Goal: Task Accomplishment & Management: Use online tool/utility

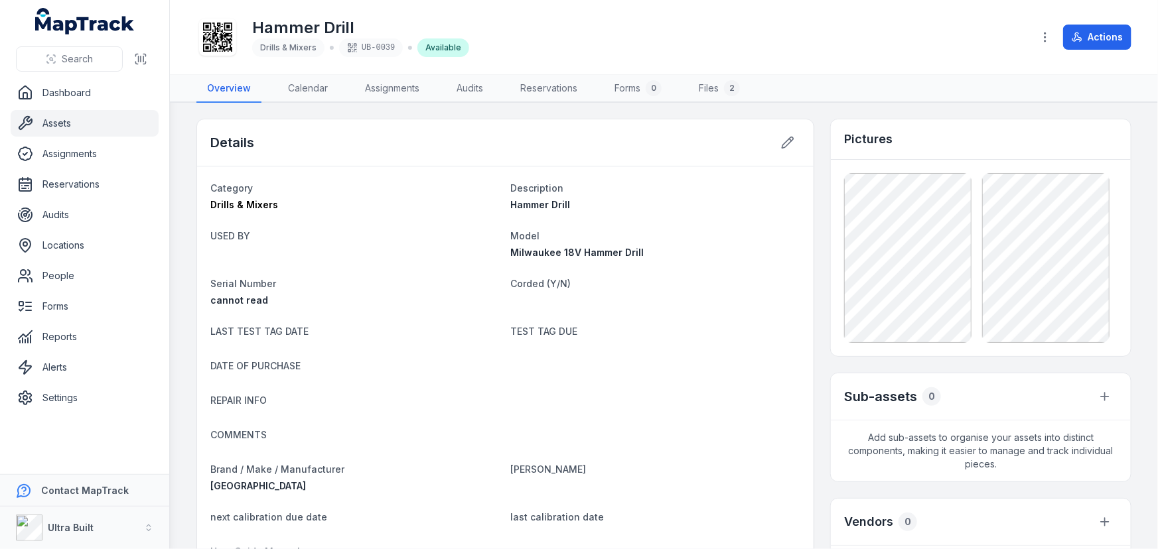
click at [75, 120] on link "Assets" at bounding box center [85, 123] width 148 height 27
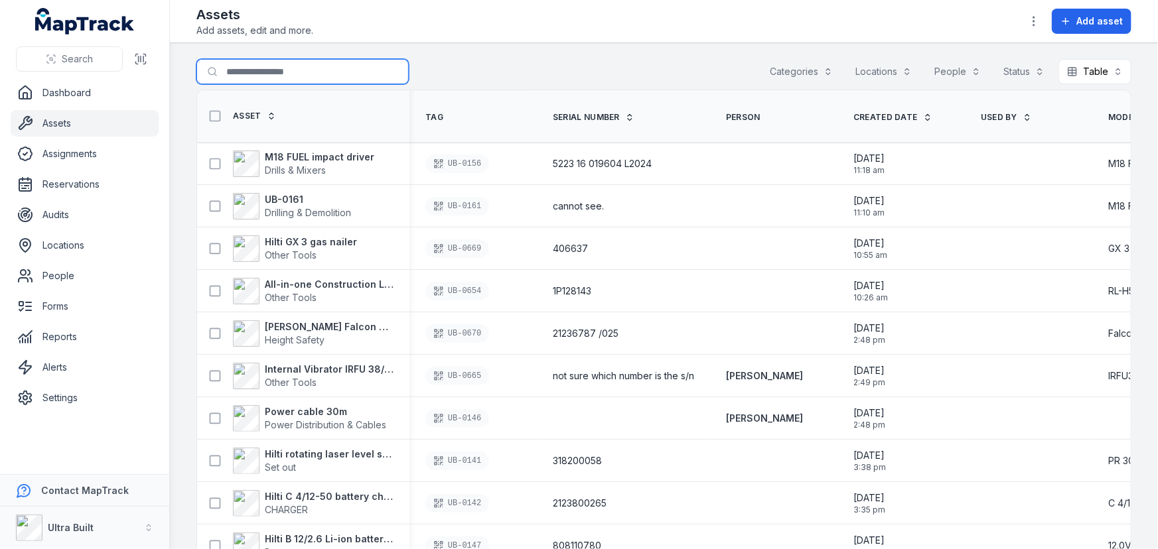
click at [245, 70] on input "Search for assets" at bounding box center [302, 71] width 212 height 25
click at [240, 74] on input "Search for assets" at bounding box center [302, 71] width 212 height 25
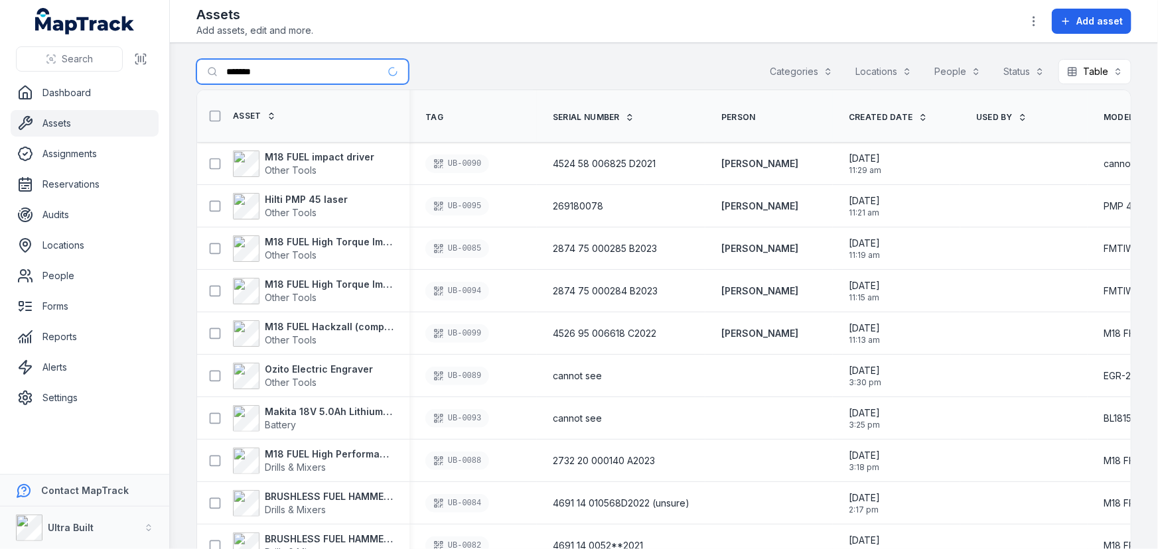
type input "*******"
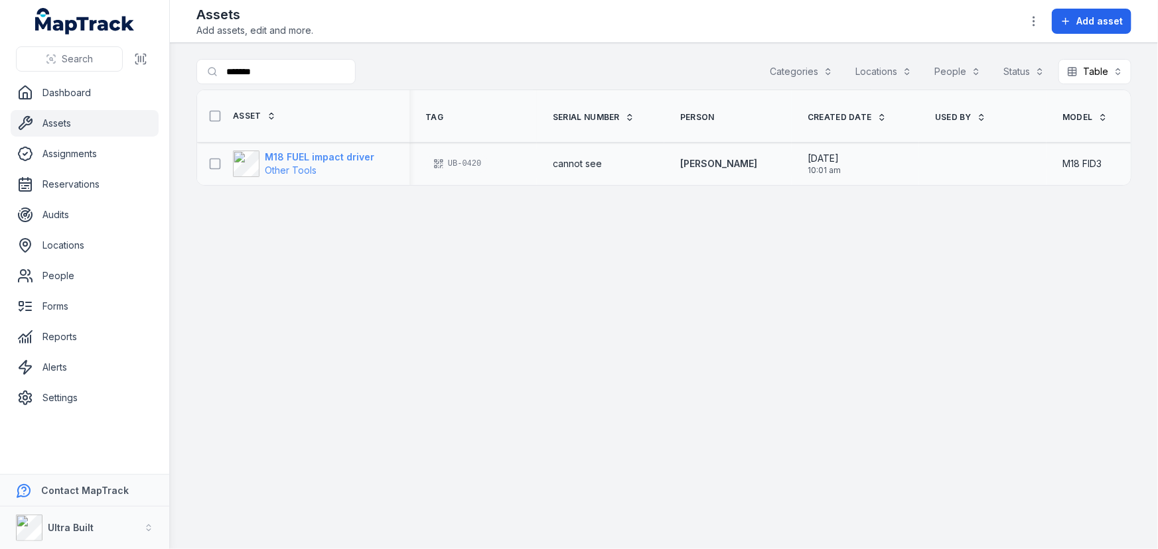
click at [344, 152] on strong "M18 FUEL impact driver" at bounding box center [319, 157] width 109 height 13
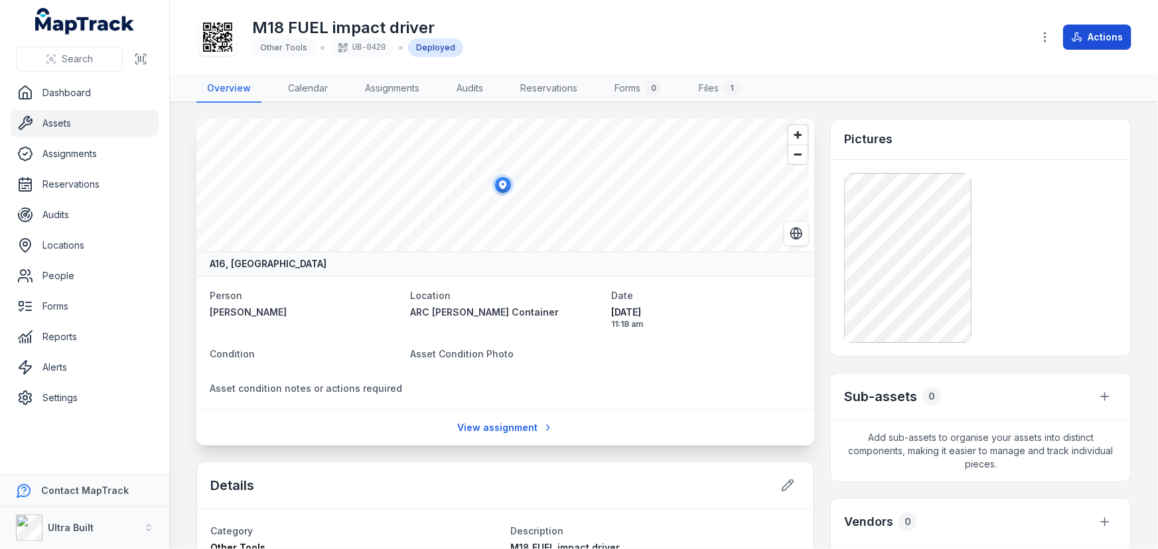
click at [1095, 33] on button "Actions" at bounding box center [1097, 37] width 68 height 25
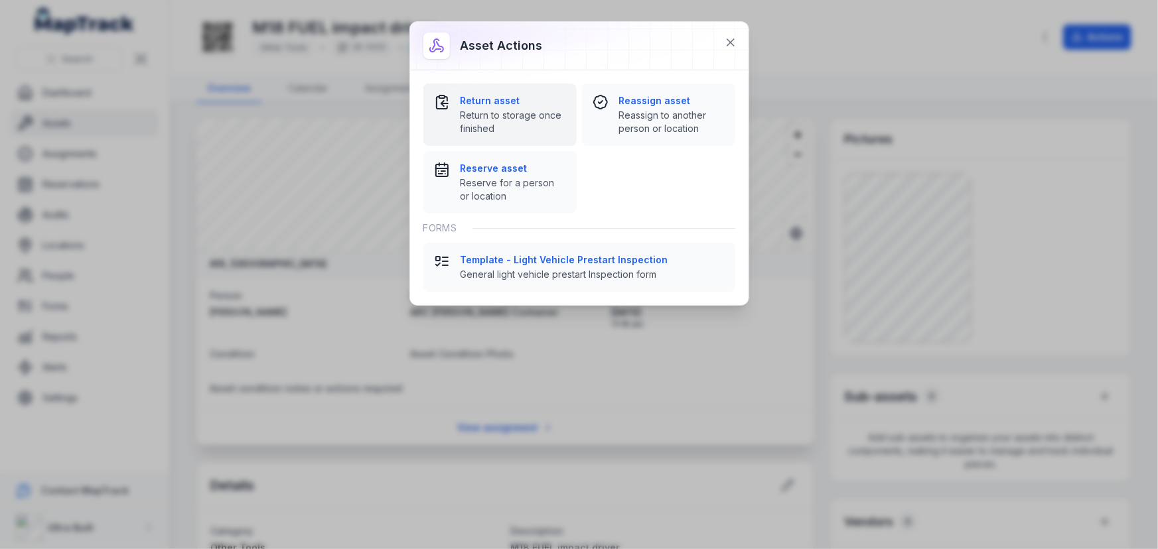
click at [478, 100] on strong "Return asset" at bounding box center [512, 100] width 105 height 13
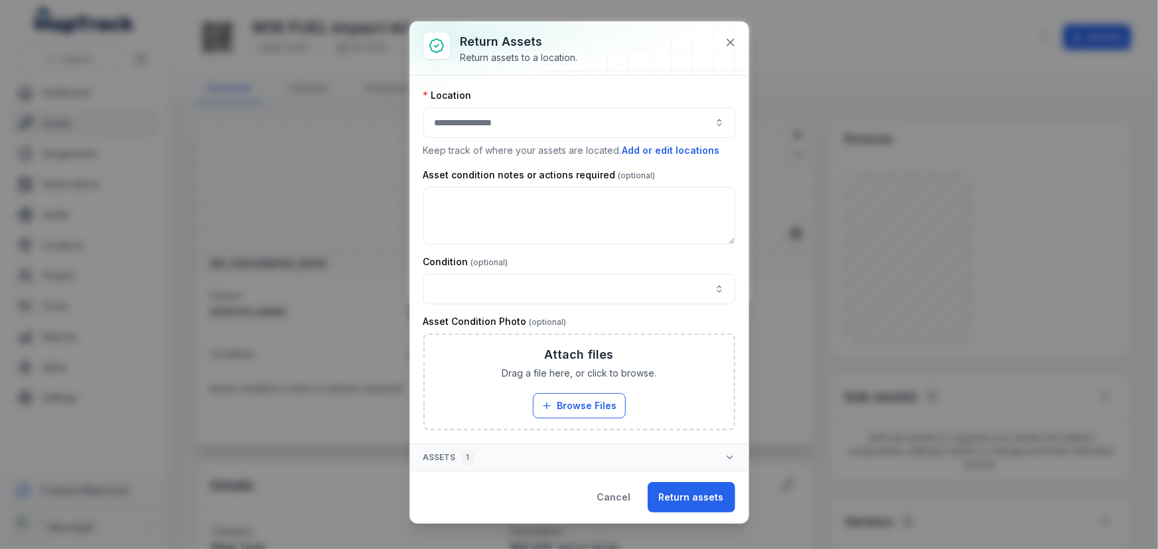
click at [506, 115] on button "button" at bounding box center [579, 122] width 312 height 31
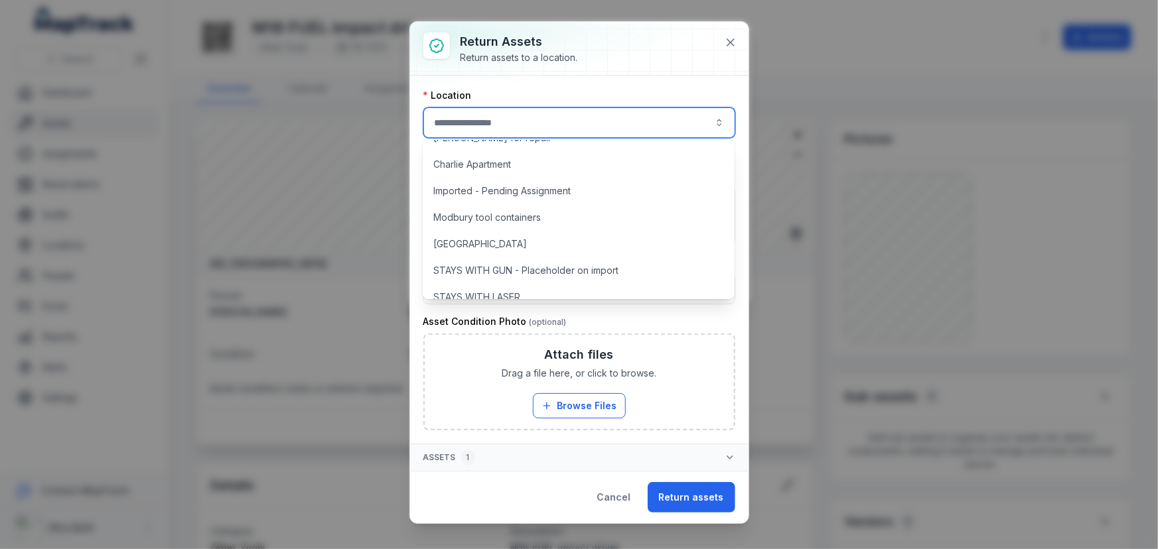
scroll to position [180, 0]
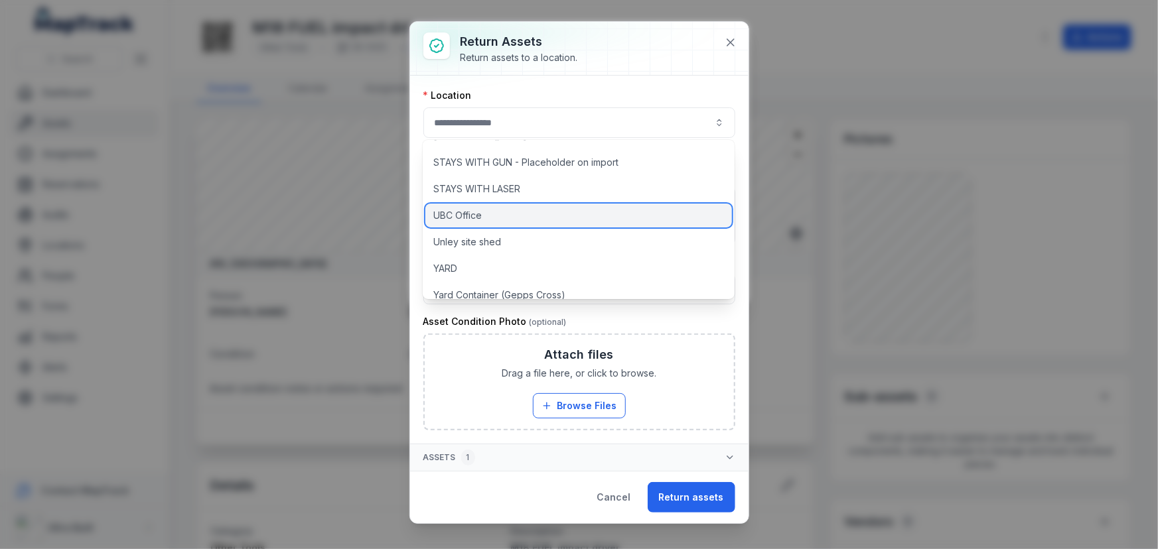
click at [465, 211] on span "UBC Office" at bounding box center [457, 215] width 48 height 13
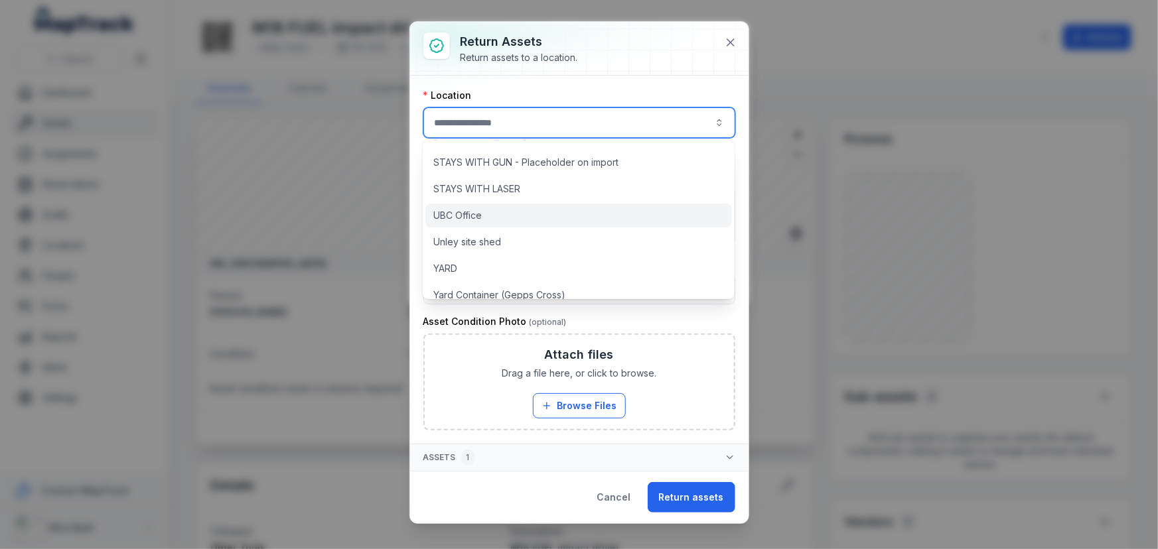
type input "**********"
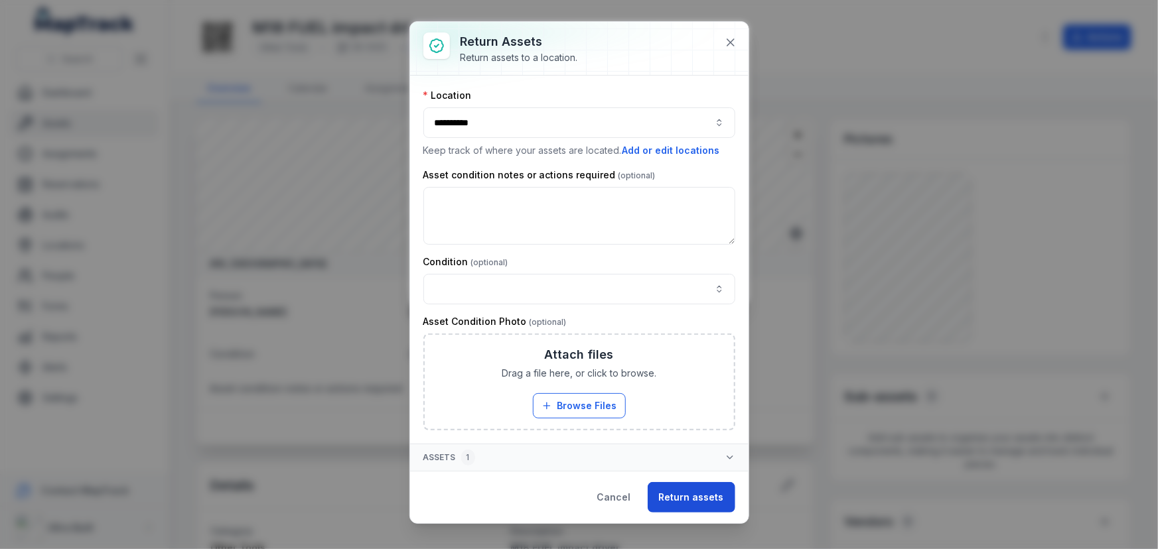
click at [697, 499] on button "Return assets" at bounding box center [691, 497] width 88 height 31
